Goal: Information Seeking & Learning: Learn about a topic

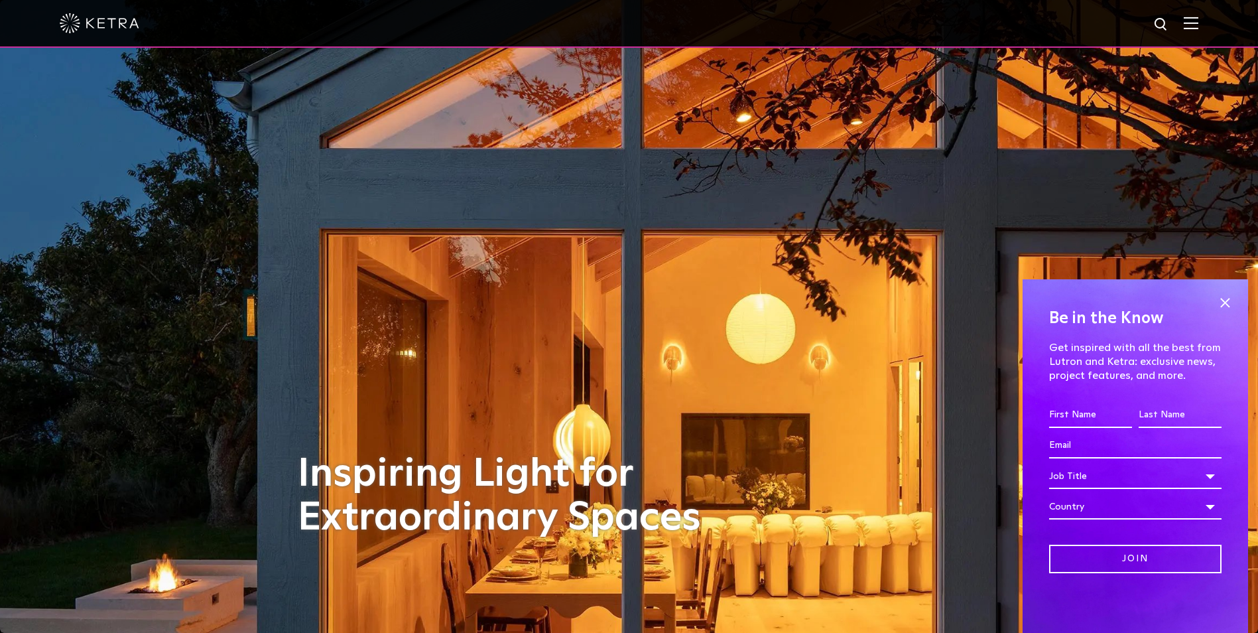
click at [1199, 22] on img at bounding box center [1191, 23] width 15 height 13
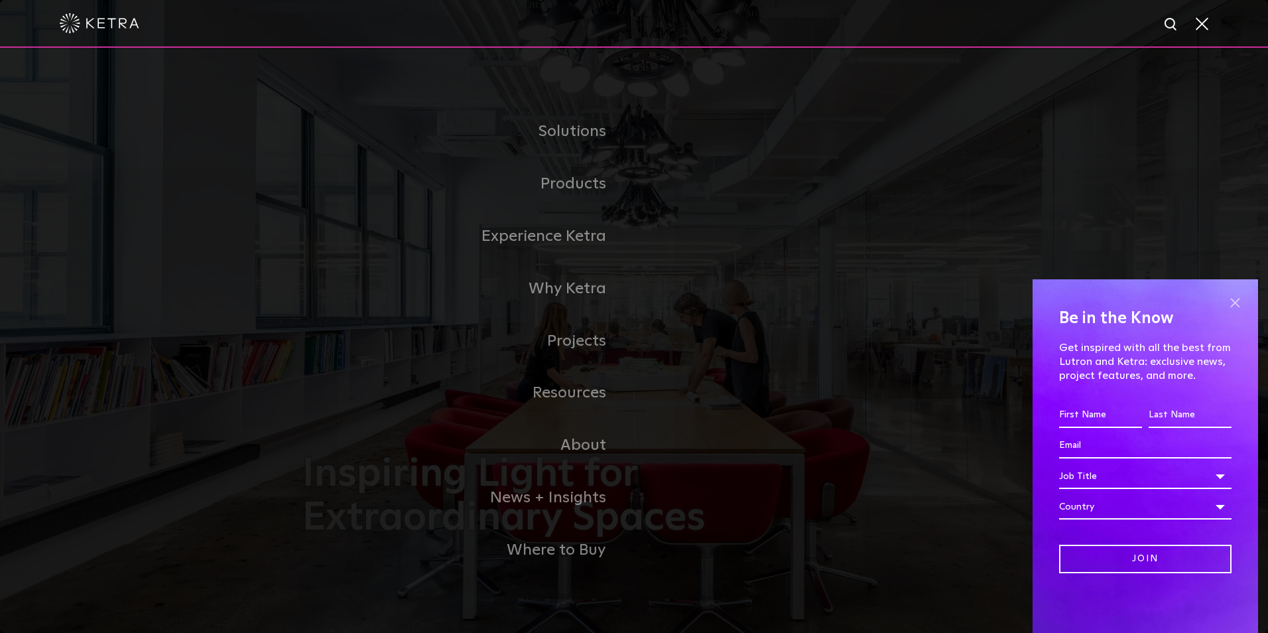
click at [1231, 301] on span at bounding box center [1235, 303] width 20 height 20
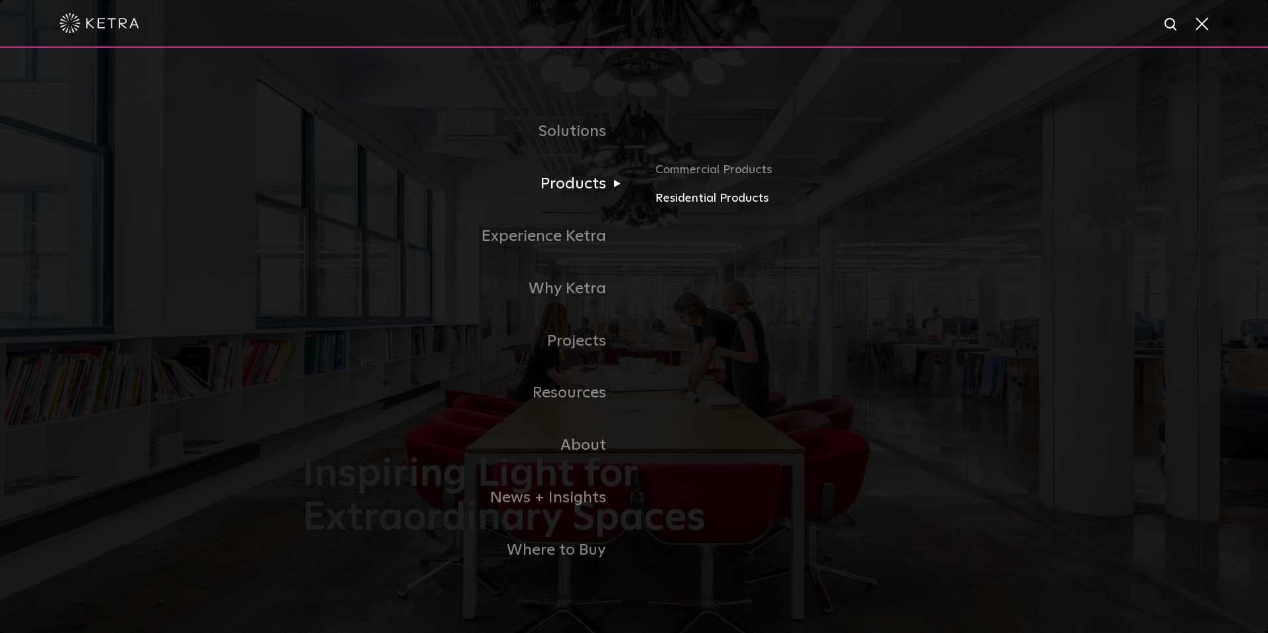
click at [684, 203] on link "Residential Products" at bounding box center [810, 198] width 310 height 19
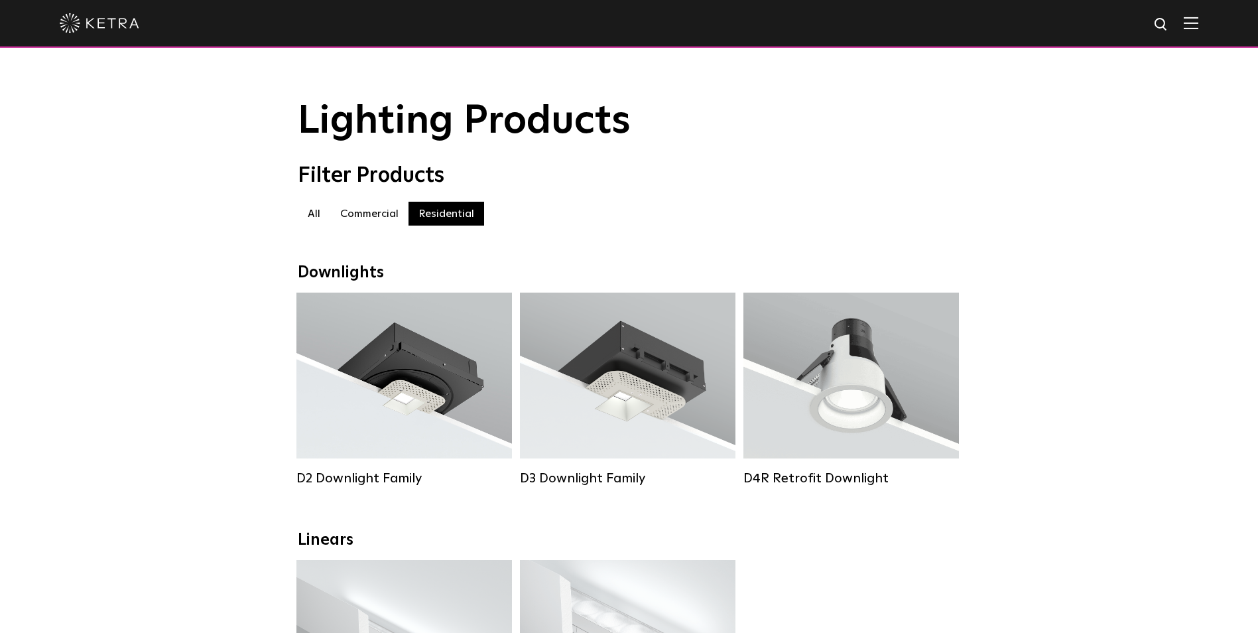
click at [360, 218] on label "Commercial" at bounding box center [369, 214] width 78 height 24
